Goal: Find specific page/section: Find specific page/section

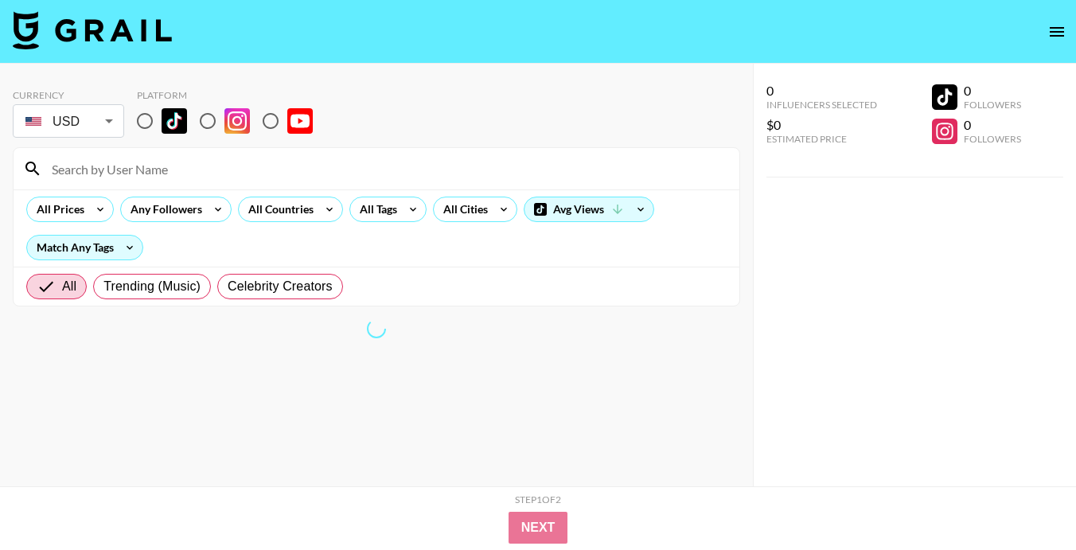
click at [142, 112] on input "radio" at bounding box center [144, 120] width 33 height 33
radio input "true"
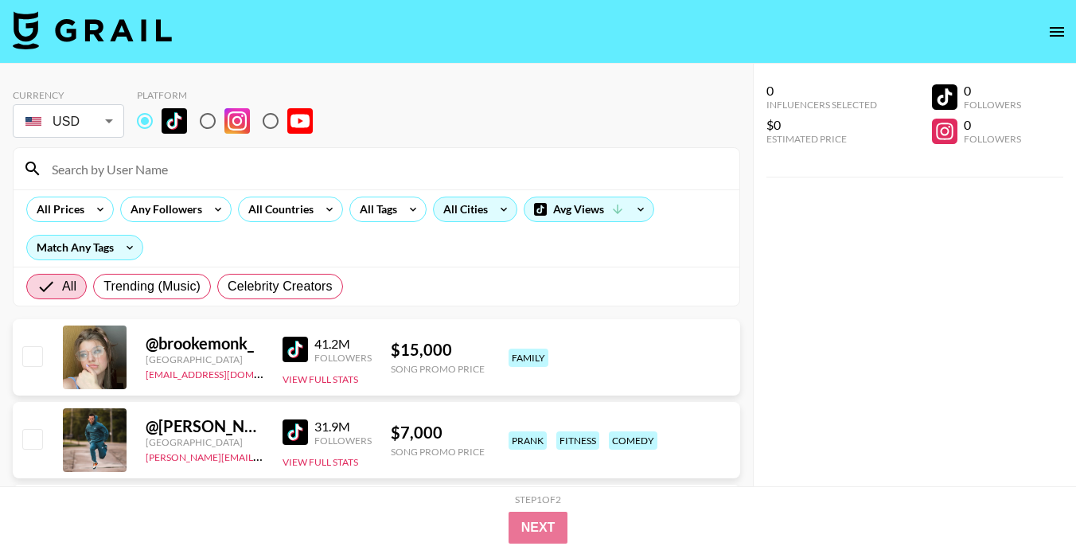
click at [488, 212] on div "All Cities" at bounding box center [462, 209] width 57 height 24
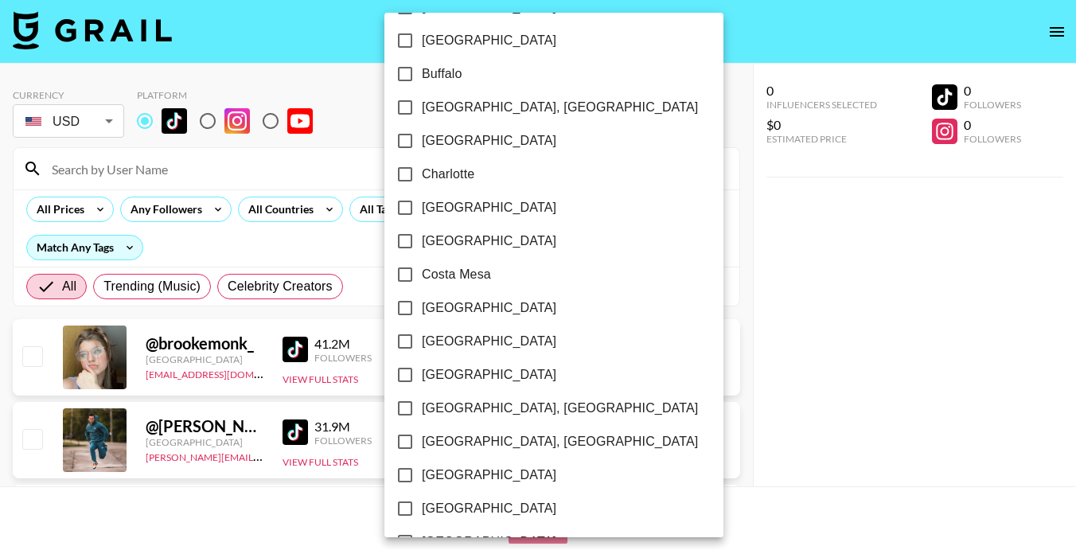
scroll to position [474, 0]
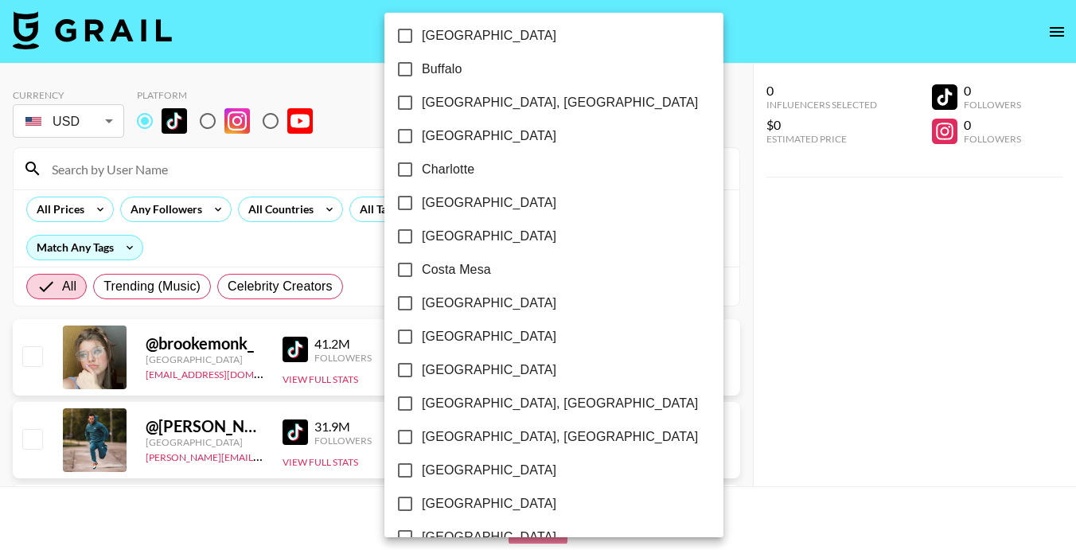
click at [447, 332] on span "[GEOGRAPHIC_DATA]" at bounding box center [489, 336] width 134 height 19
click at [422, 332] on input "[GEOGRAPHIC_DATA]" at bounding box center [404, 336] width 33 height 33
checkbox input "true"
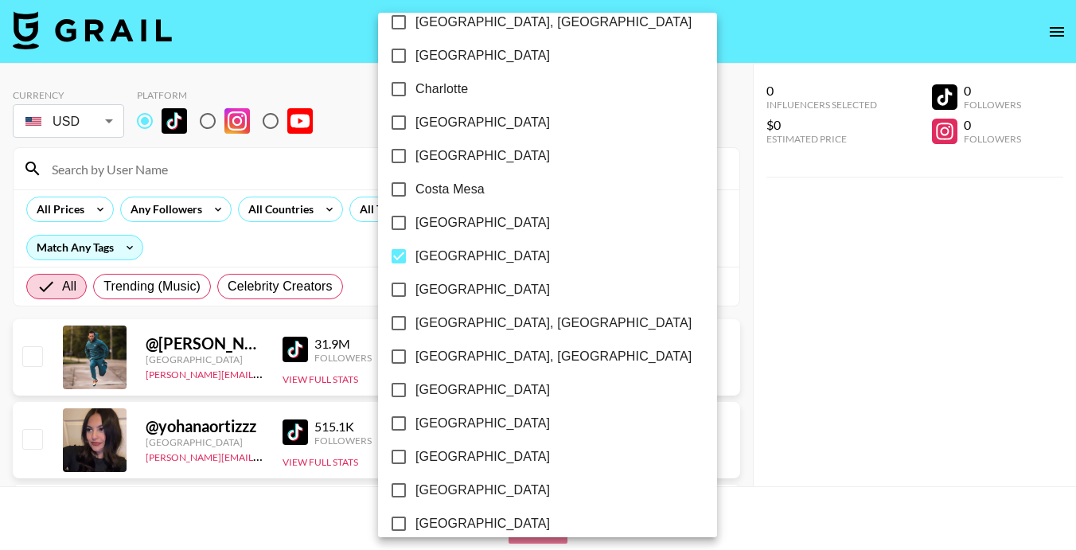
scroll to position [559, 0]
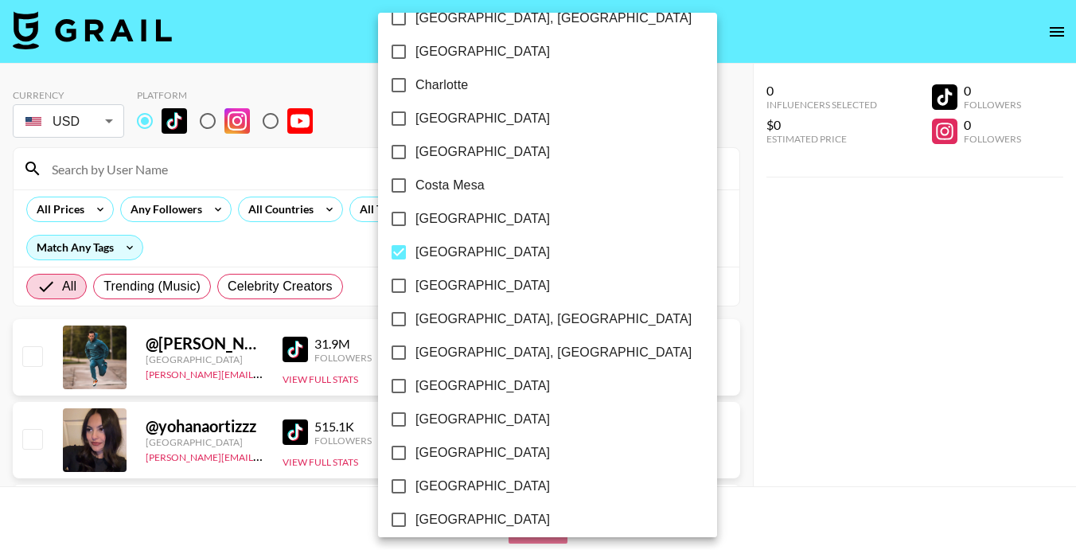
click at [635, 267] on div at bounding box center [538, 275] width 1076 height 550
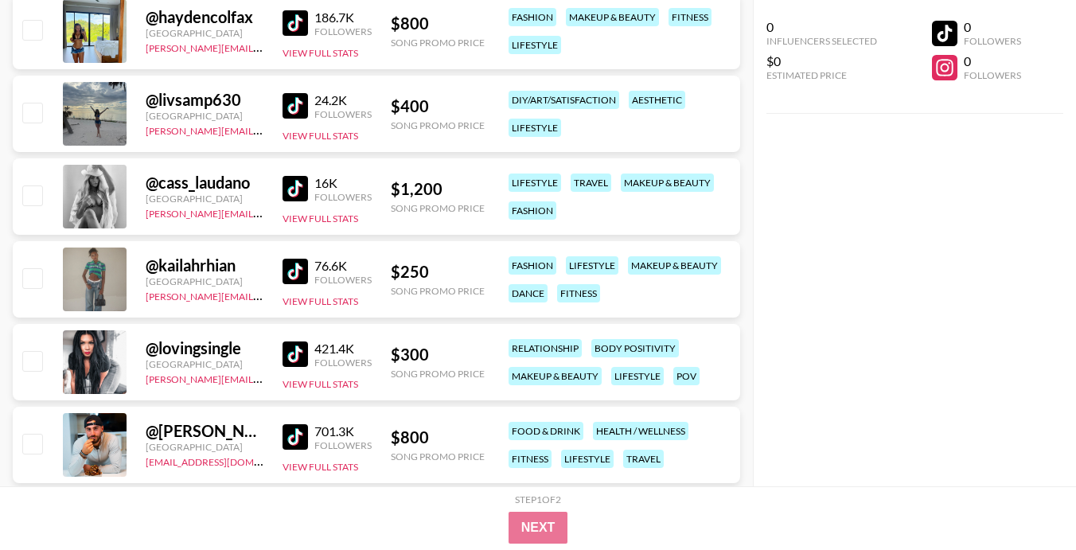
scroll to position [1399, 0]
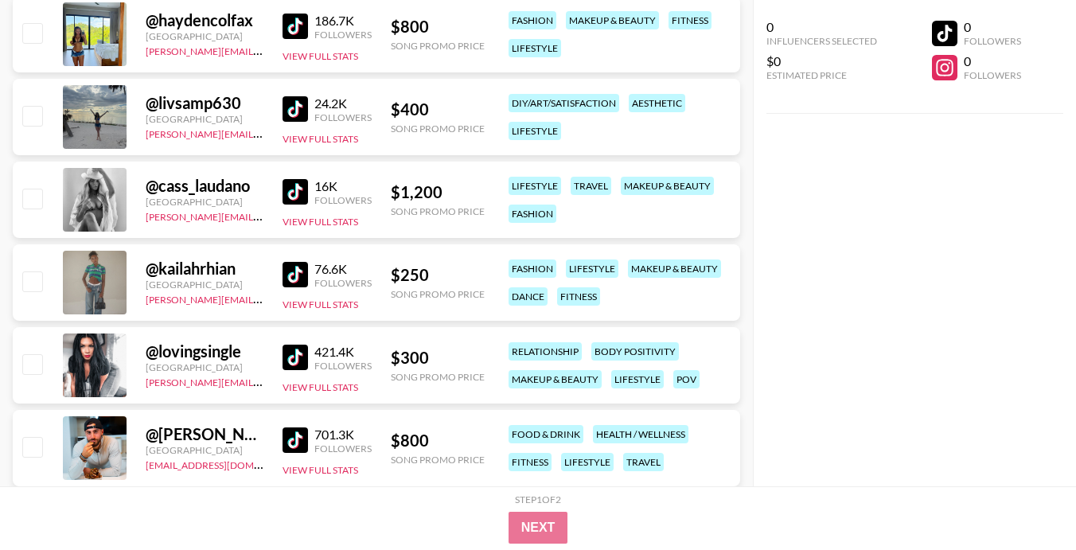
click at [292, 276] on img at bounding box center [294, 274] width 25 height 25
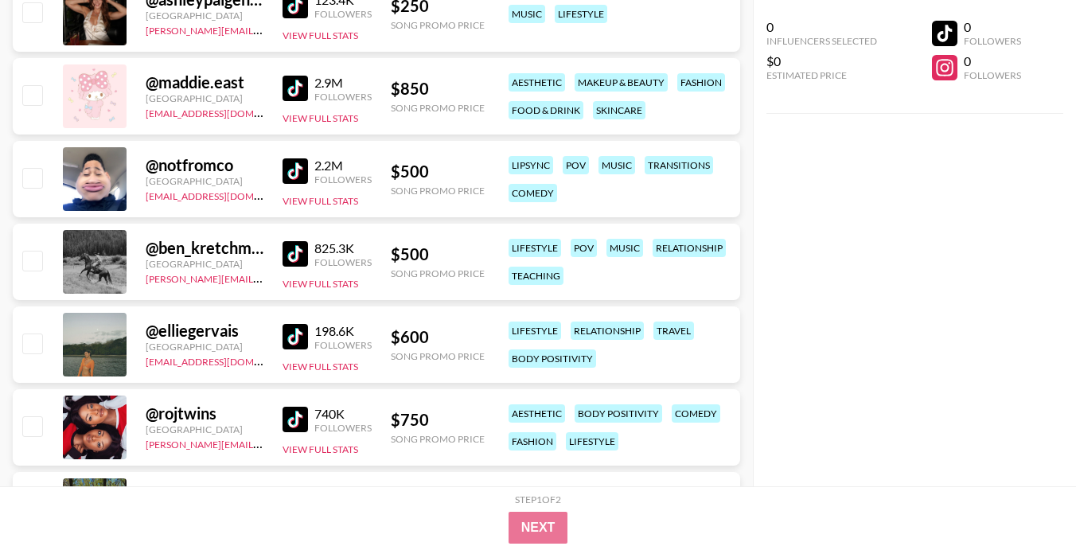
scroll to position [757, 0]
click at [112, 193] on div at bounding box center [95, 180] width 64 height 64
click at [294, 176] on img at bounding box center [294, 171] width 25 height 25
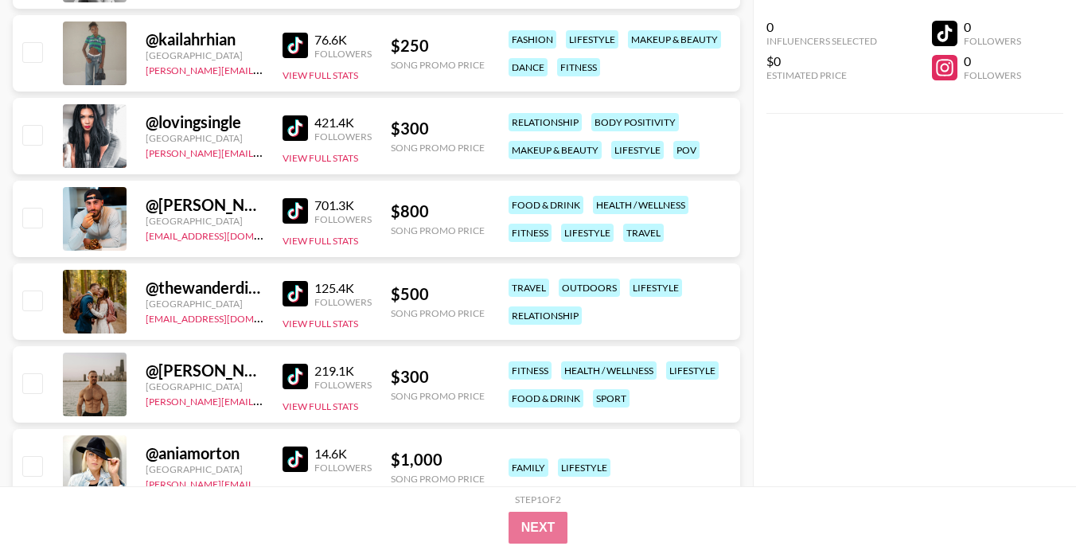
scroll to position [1629, 0]
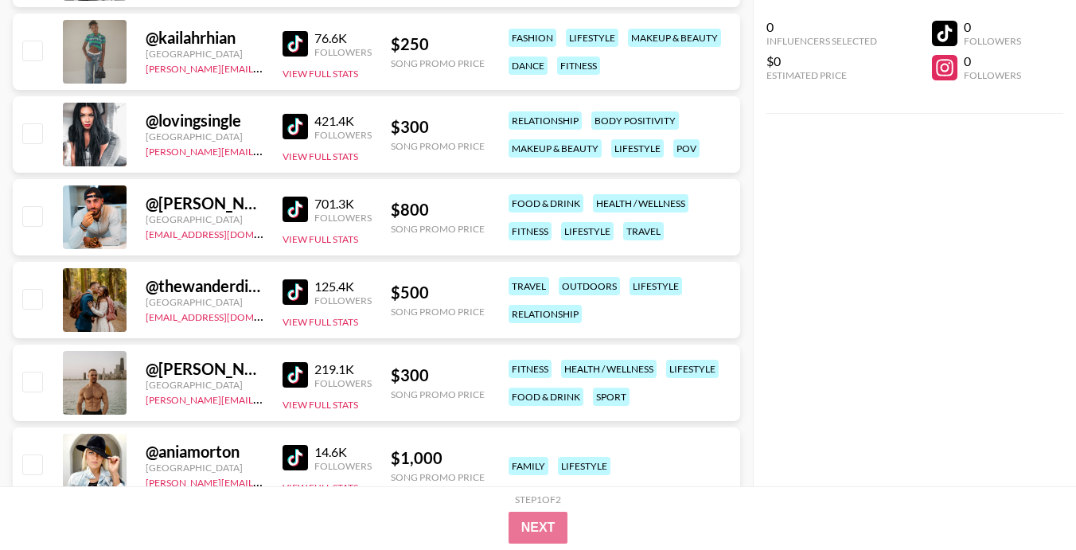
click at [290, 214] on img at bounding box center [294, 209] width 25 height 25
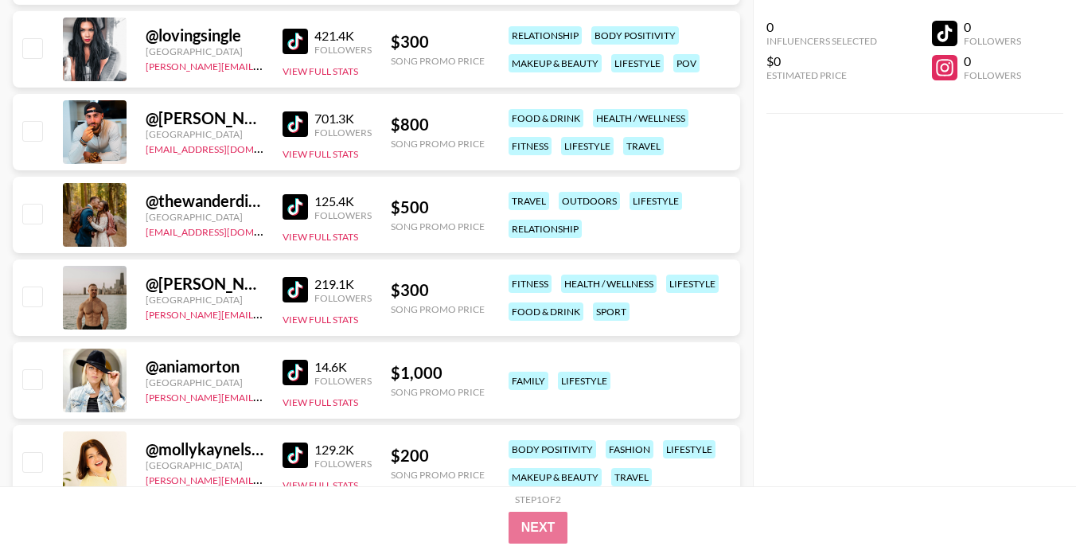
scroll to position [1774, 0]
